Goal: Ask a question

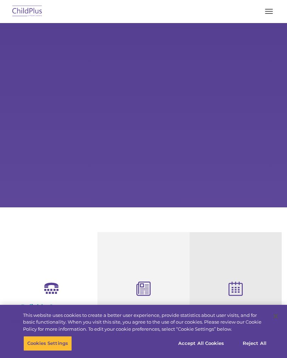
select select "MEDIUM"
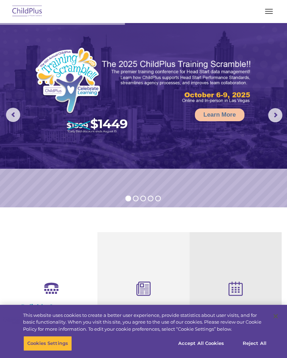
click at [269, 11] on span "button" at bounding box center [269, 11] width 8 height 1
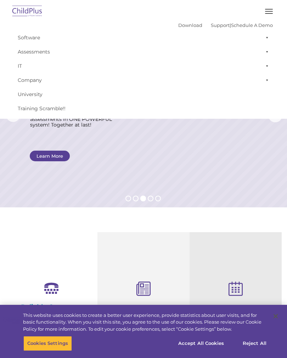
click at [271, 12] on button "button" at bounding box center [269, 11] width 15 height 11
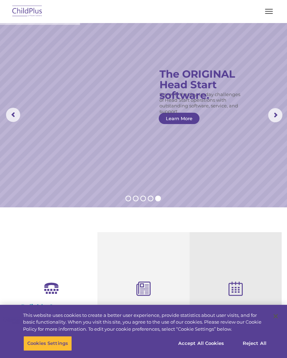
click at [28, 12] on img at bounding box center [27, 11] width 33 height 17
click at [270, 12] on button "button" at bounding box center [269, 11] width 15 height 11
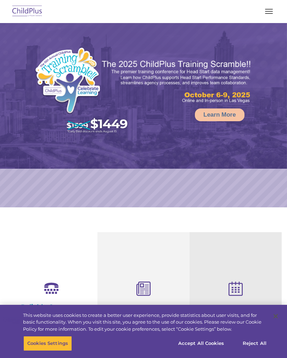
select select "MEDIUM"
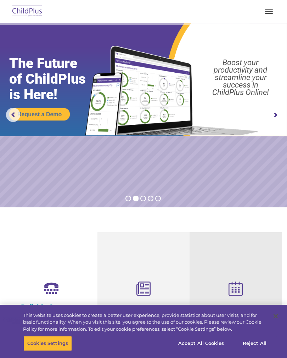
click at [266, 8] on button "button" at bounding box center [269, 11] width 15 height 11
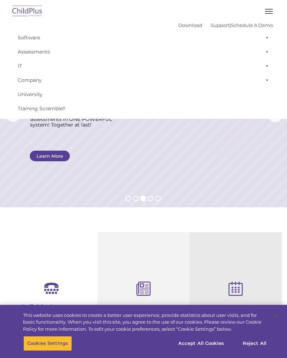
click at [26, 6] on img at bounding box center [27, 11] width 33 height 17
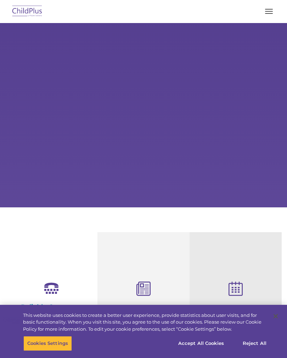
select select "MEDIUM"
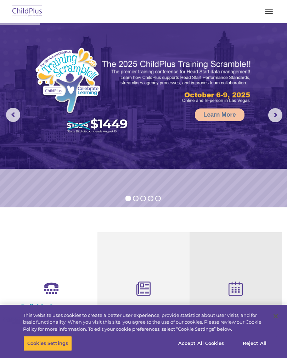
click at [270, 7] on button "button" at bounding box center [269, 11] width 15 height 11
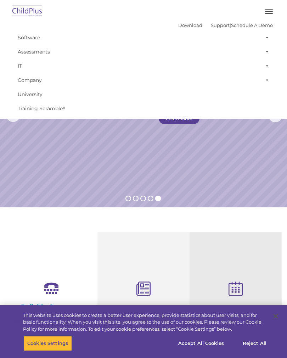
click at [267, 10] on button "button" at bounding box center [269, 11] width 15 height 11
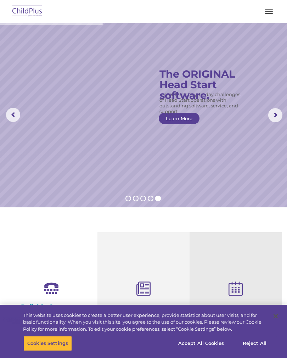
click at [269, 15] on button "button" at bounding box center [269, 11] width 15 height 11
